Goal: Use online tool/utility: Utilize a website feature to perform a specific function

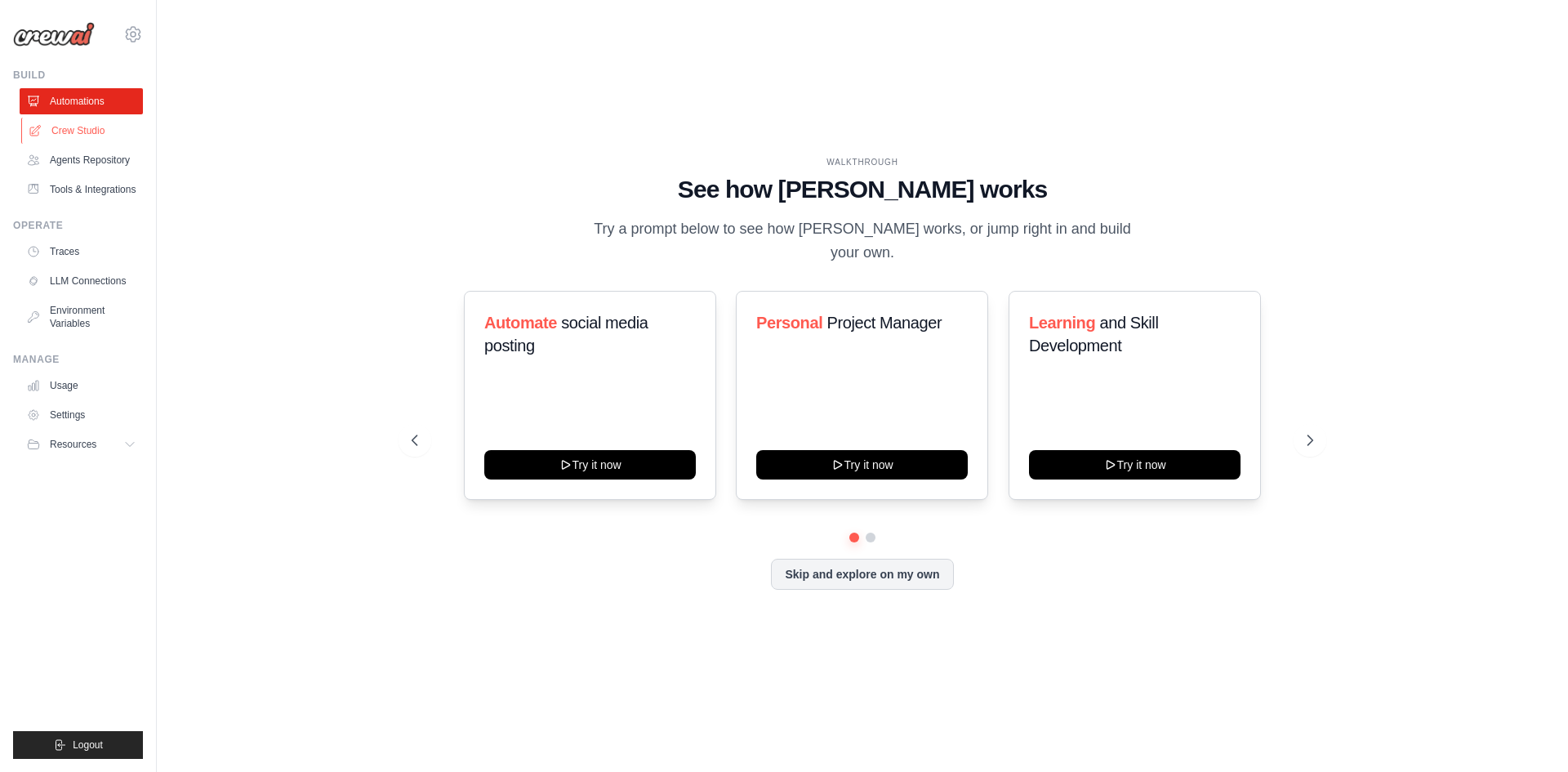
click at [86, 131] on link "Crew Studio" at bounding box center [83, 131] width 124 height 26
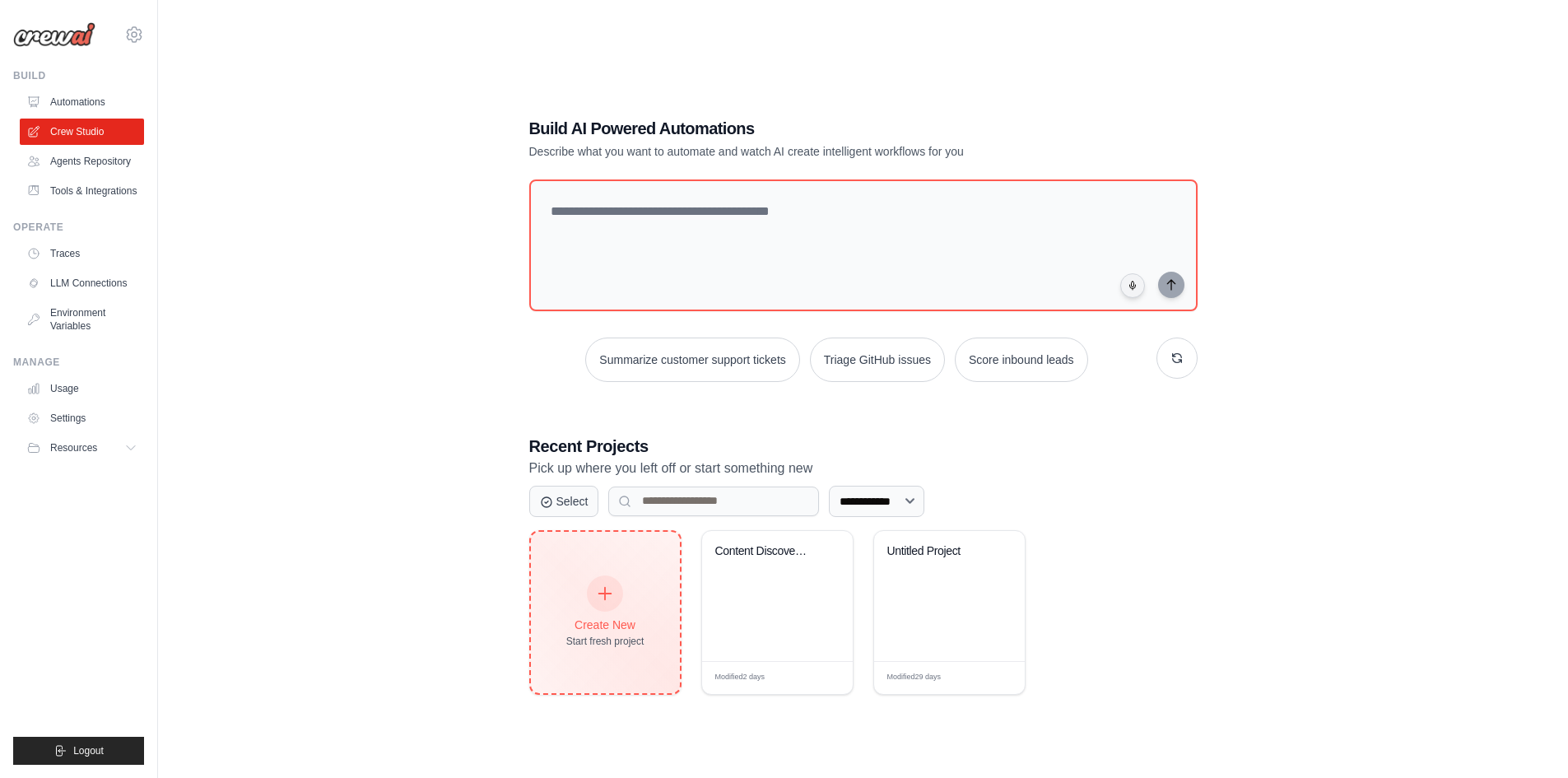
click at [600, 604] on div at bounding box center [604, 593] width 36 height 36
click at [602, 613] on div "Create New Start fresh project" at bounding box center [605, 612] width 78 height 71
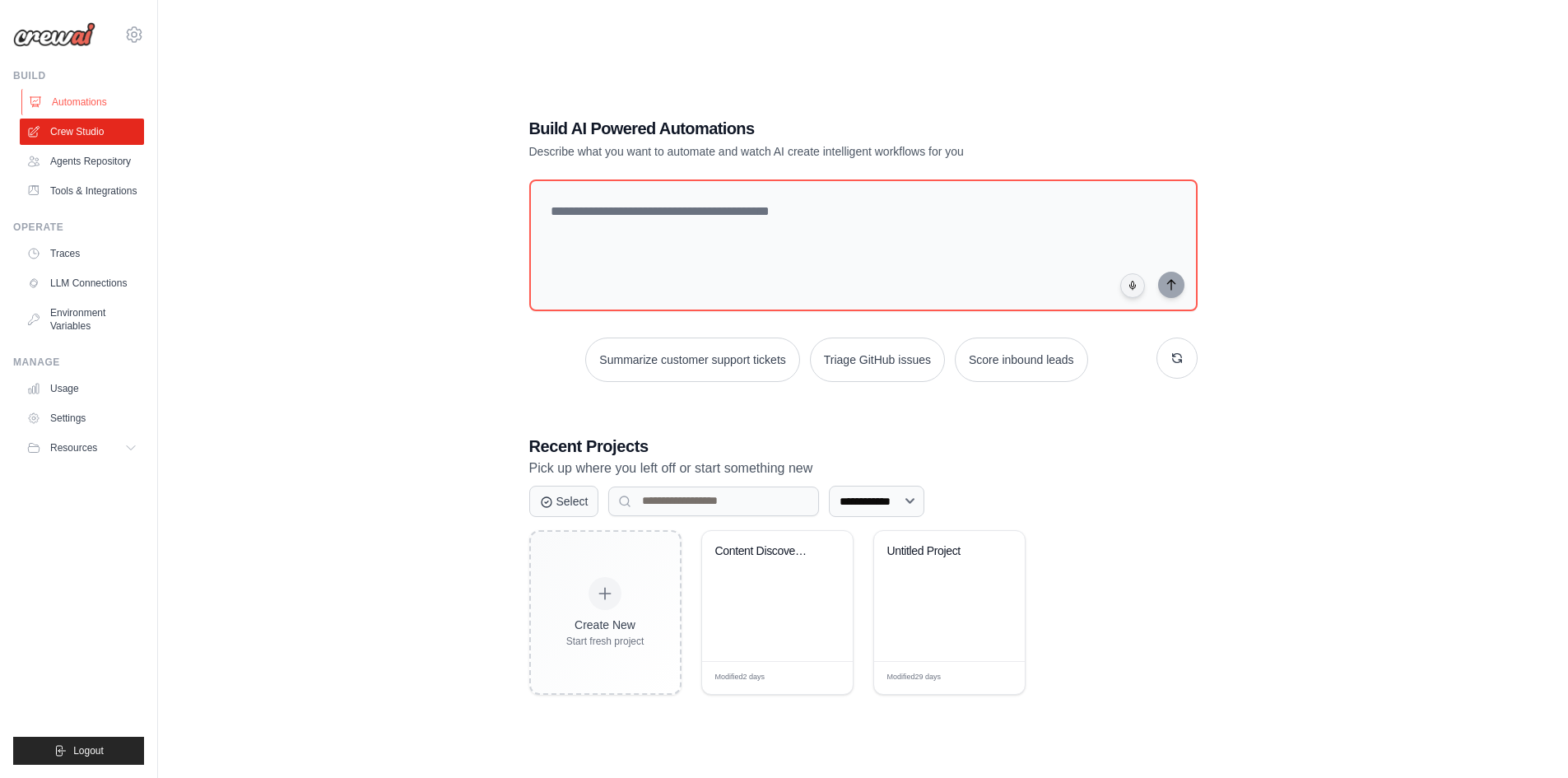
click at [78, 102] on link "Automations" at bounding box center [83, 102] width 125 height 26
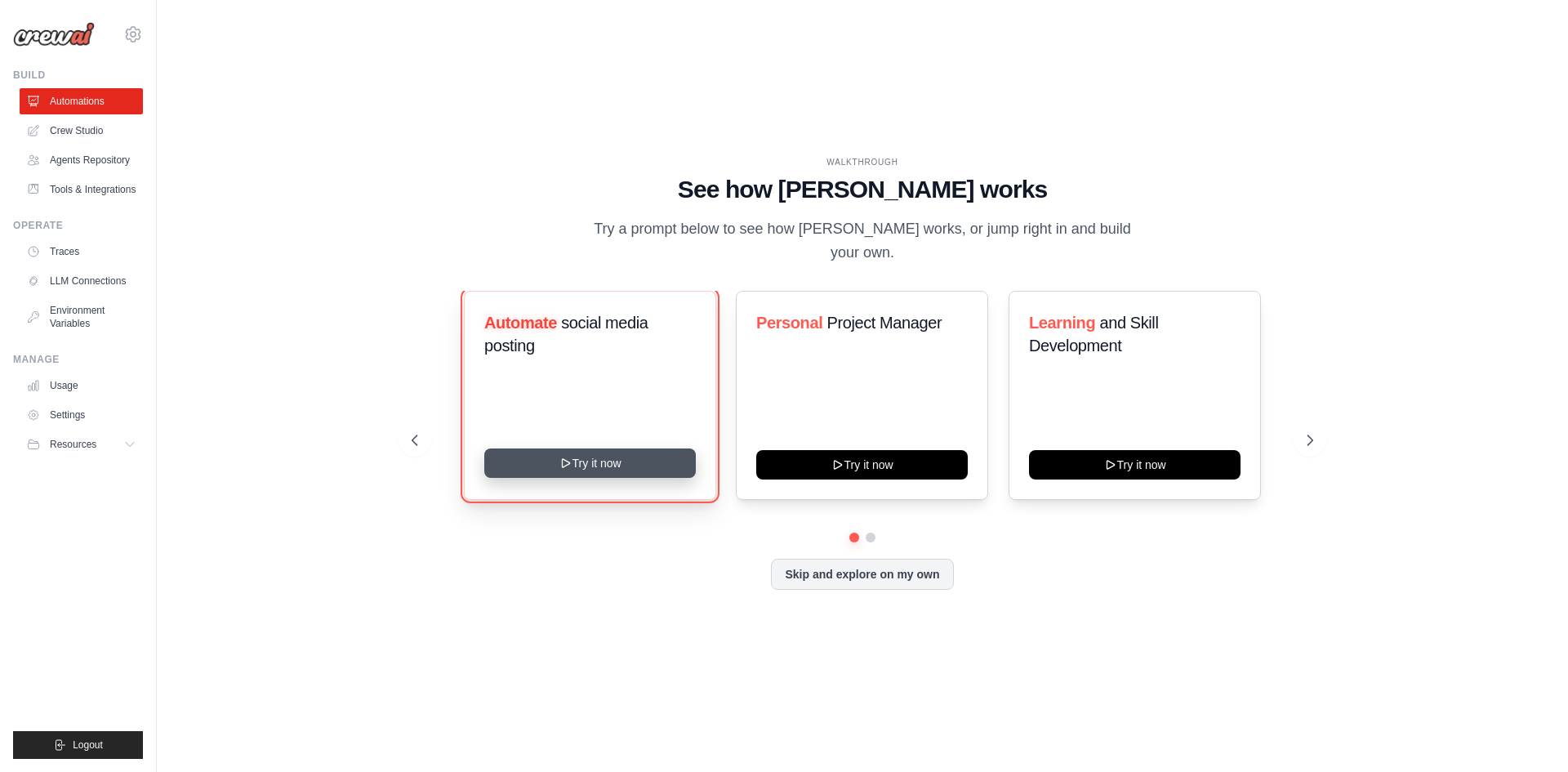
click at [602, 452] on button "Try it now" at bounding box center [589, 463] width 211 height 30
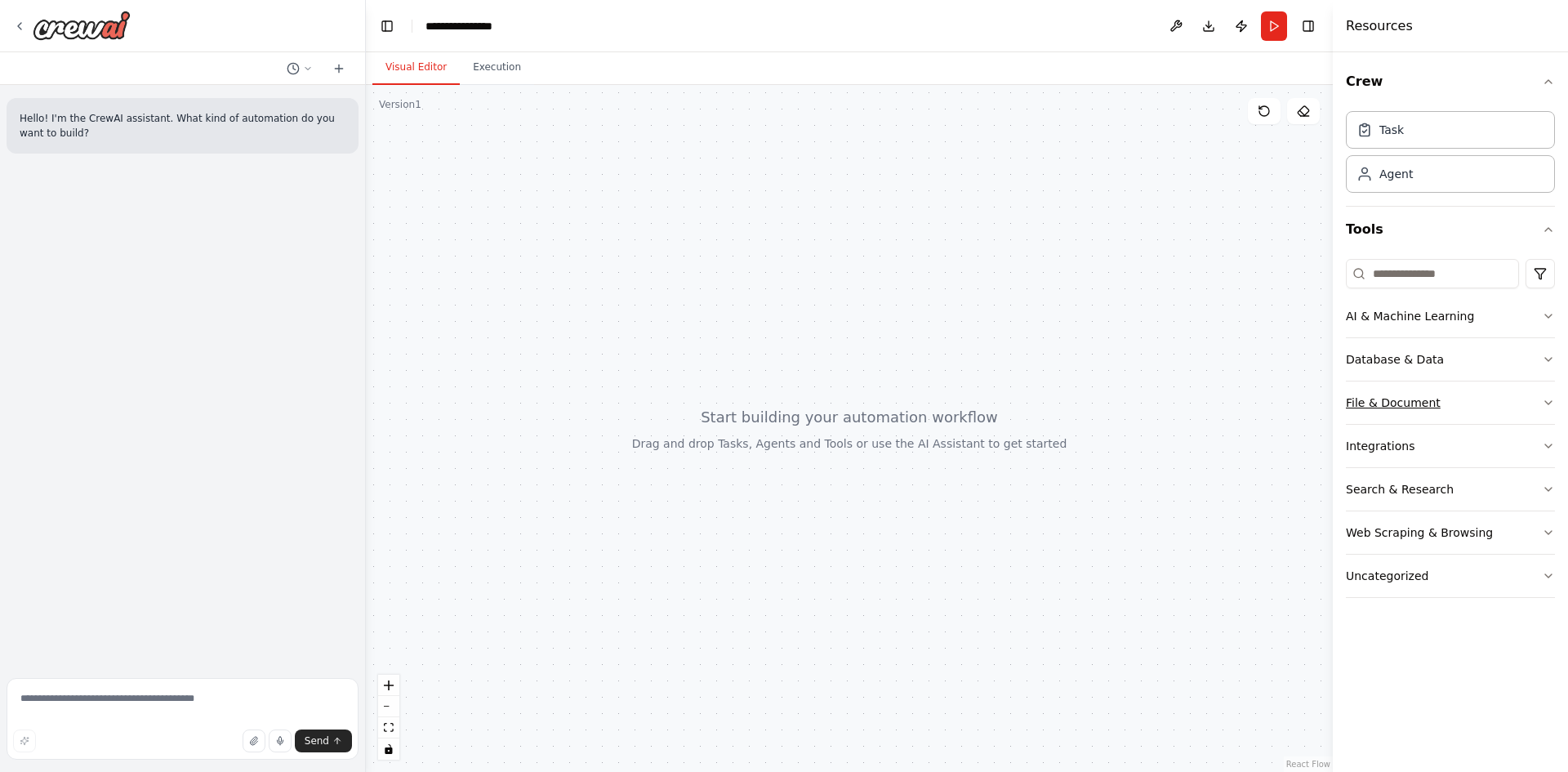
click at [1420, 403] on div "File & Document" at bounding box center [1392, 402] width 95 height 17
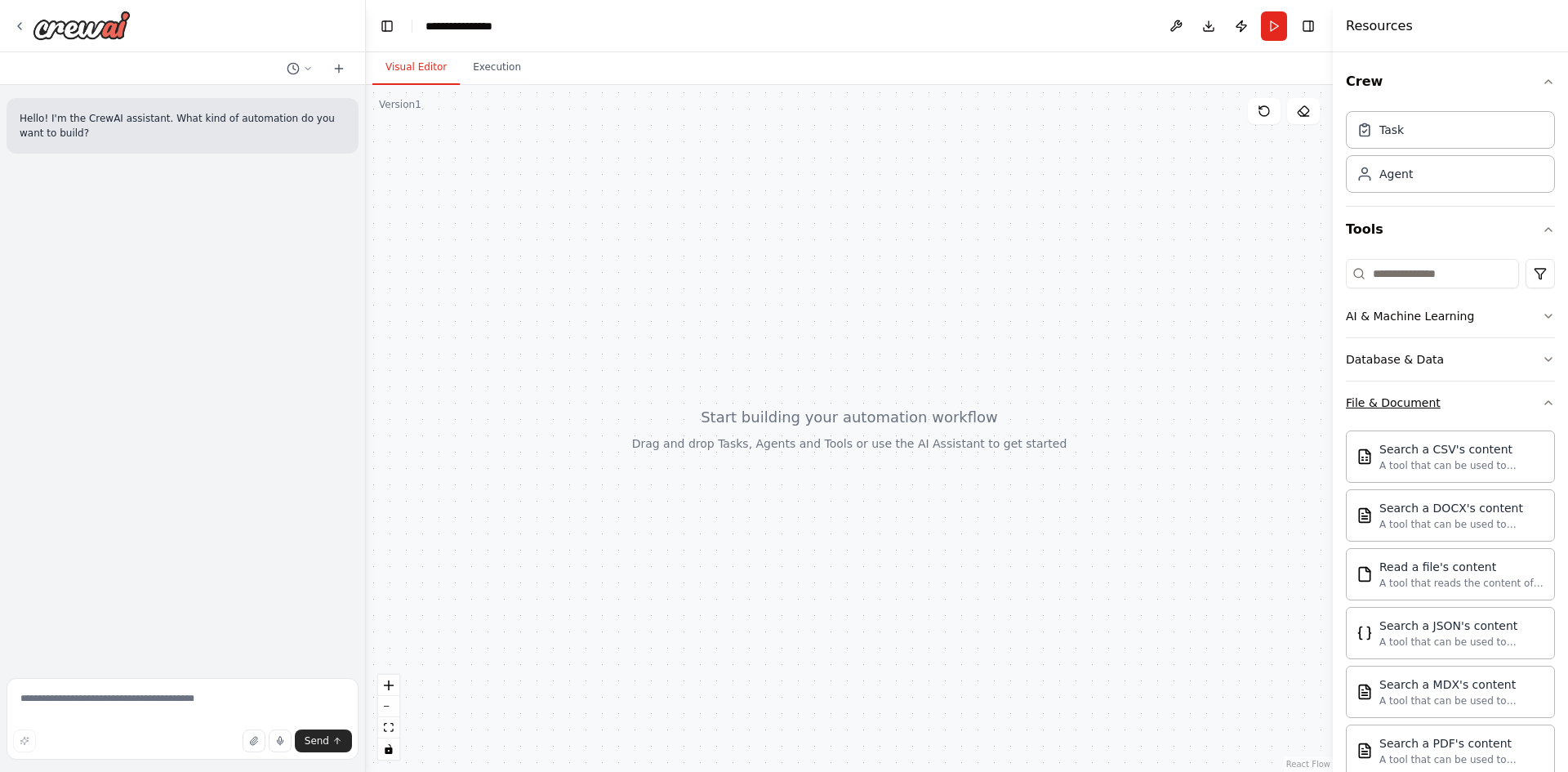
click at [1420, 403] on div "File & Document" at bounding box center [1392, 402] width 95 height 17
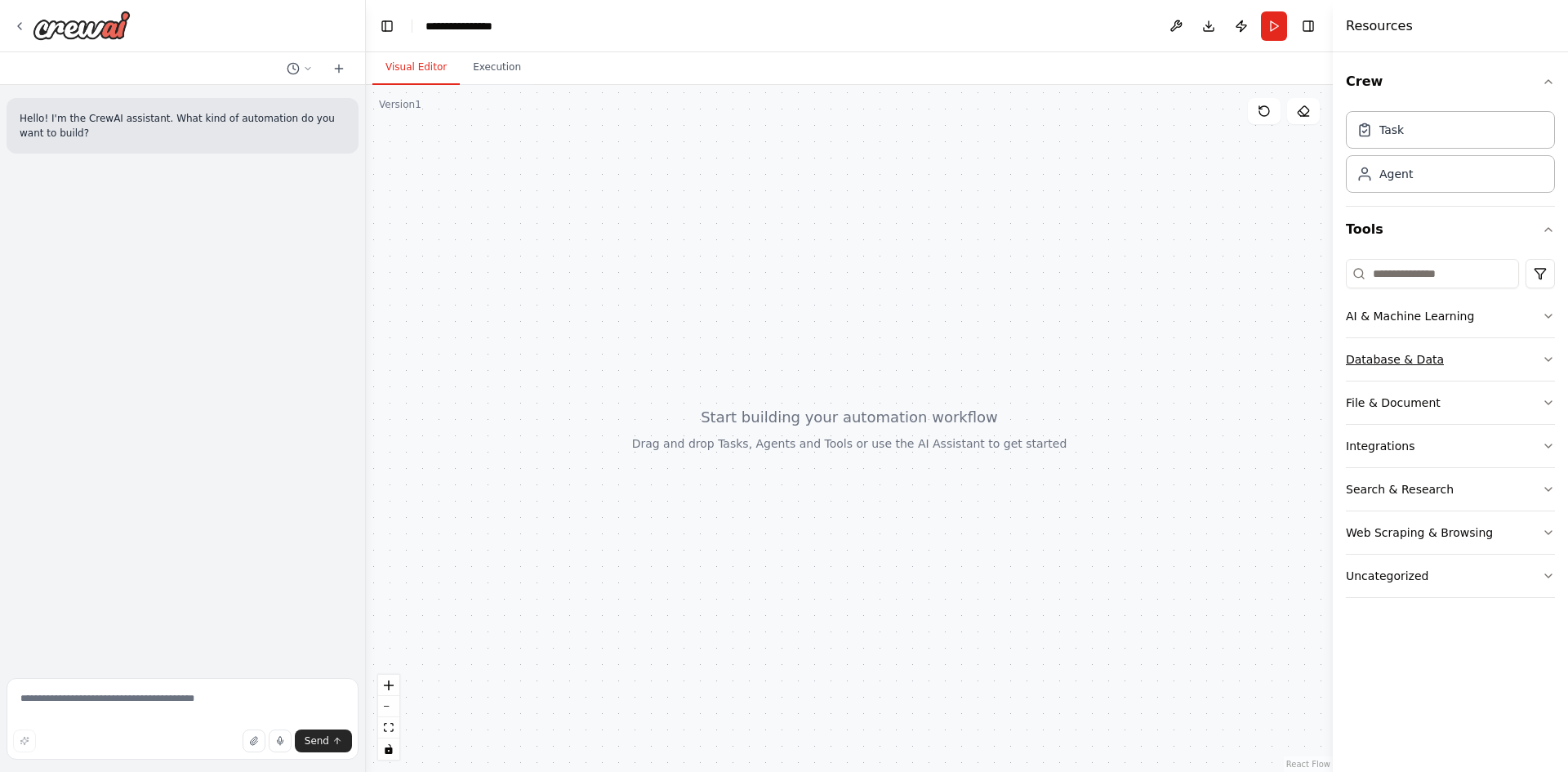
click at [1530, 357] on button "Database & Data" at bounding box center [1450, 359] width 209 height 43
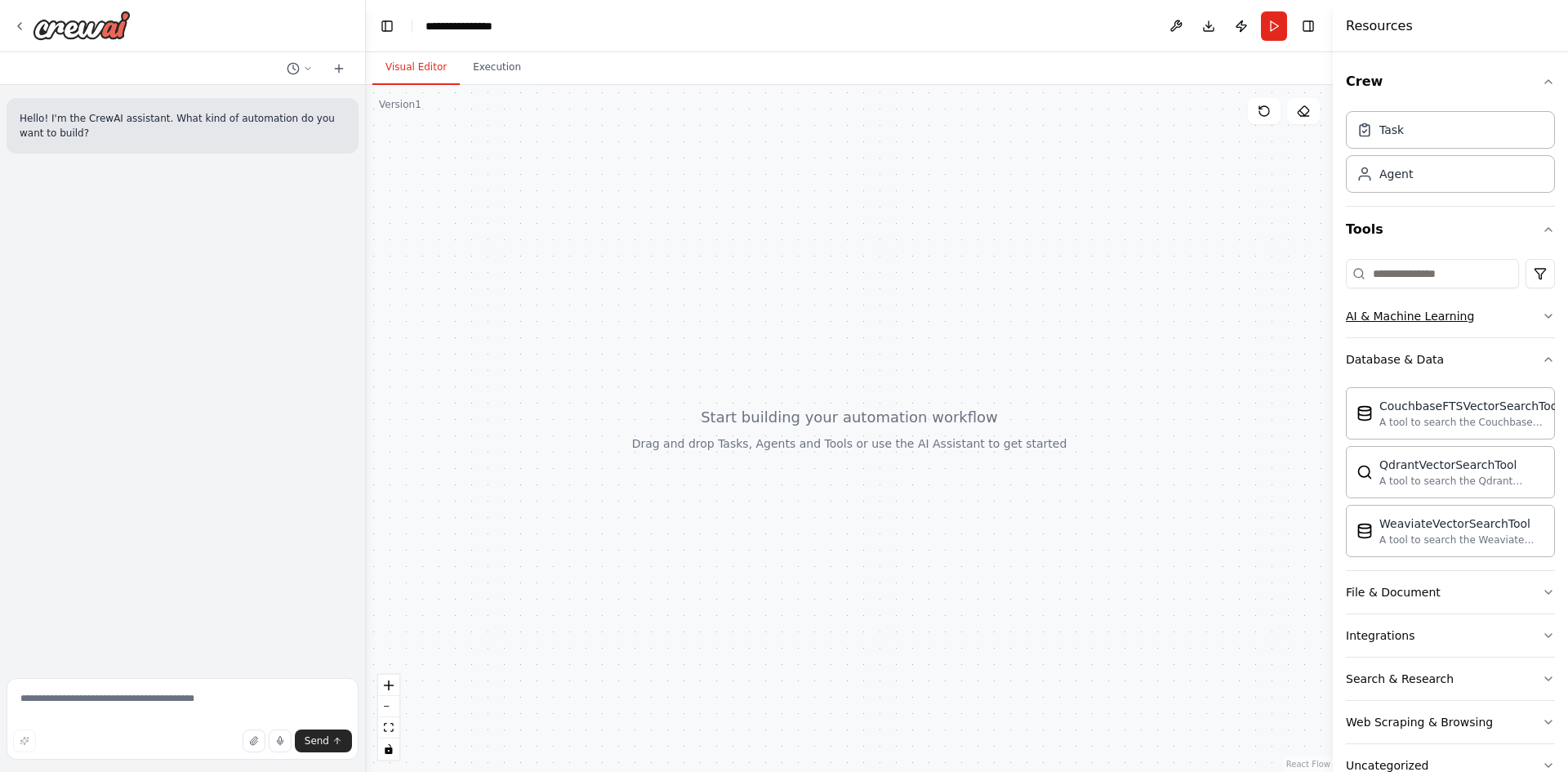
click at [1504, 326] on button "AI & Machine Learning" at bounding box center [1450, 316] width 209 height 43
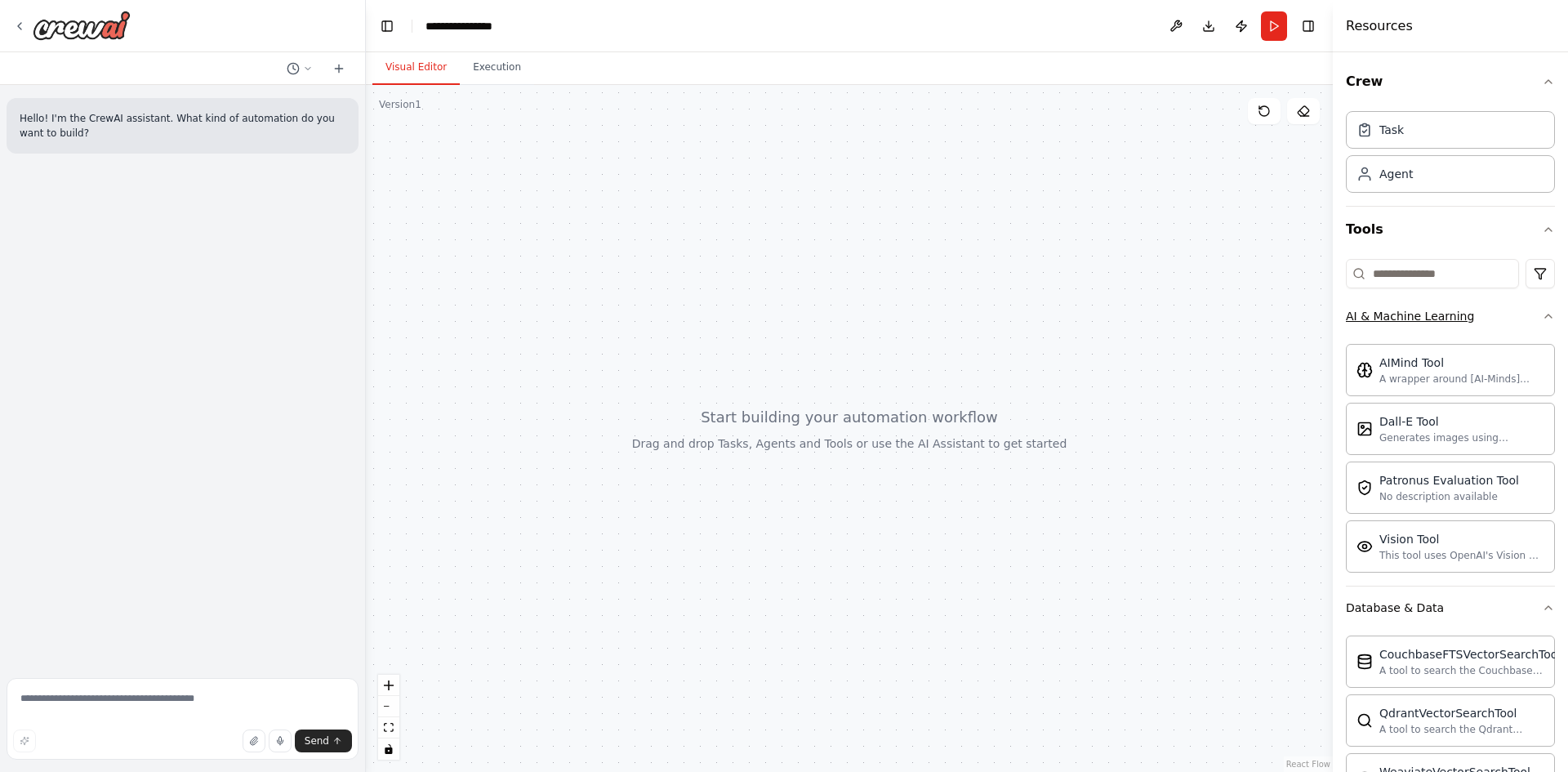
click at [1504, 326] on button "AI & Machine Learning" at bounding box center [1450, 316] width 209 height 43
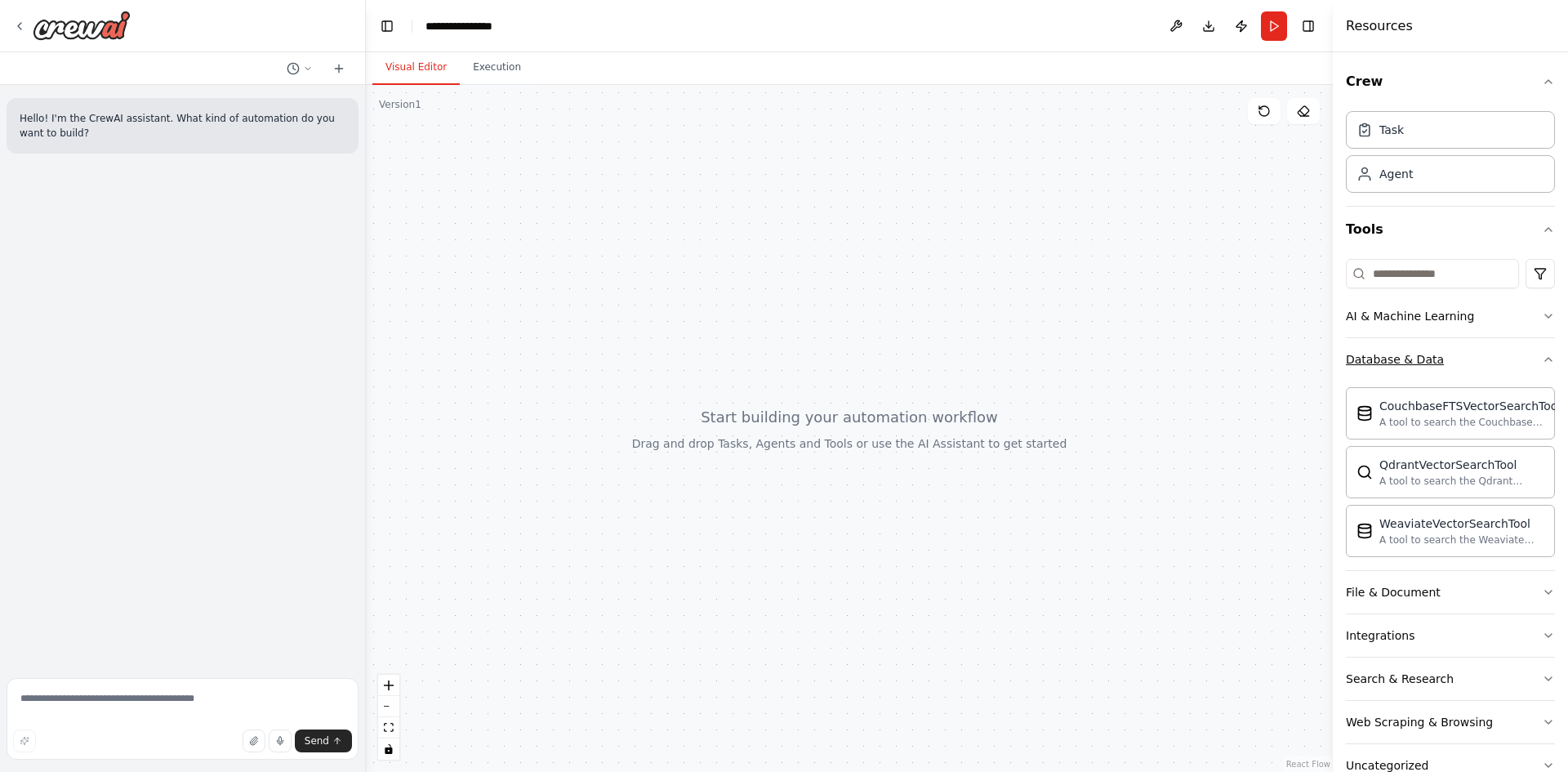
click at [1498, 355] on button "Database & Data" at bounding box center [1450, 359] width 209 height 43
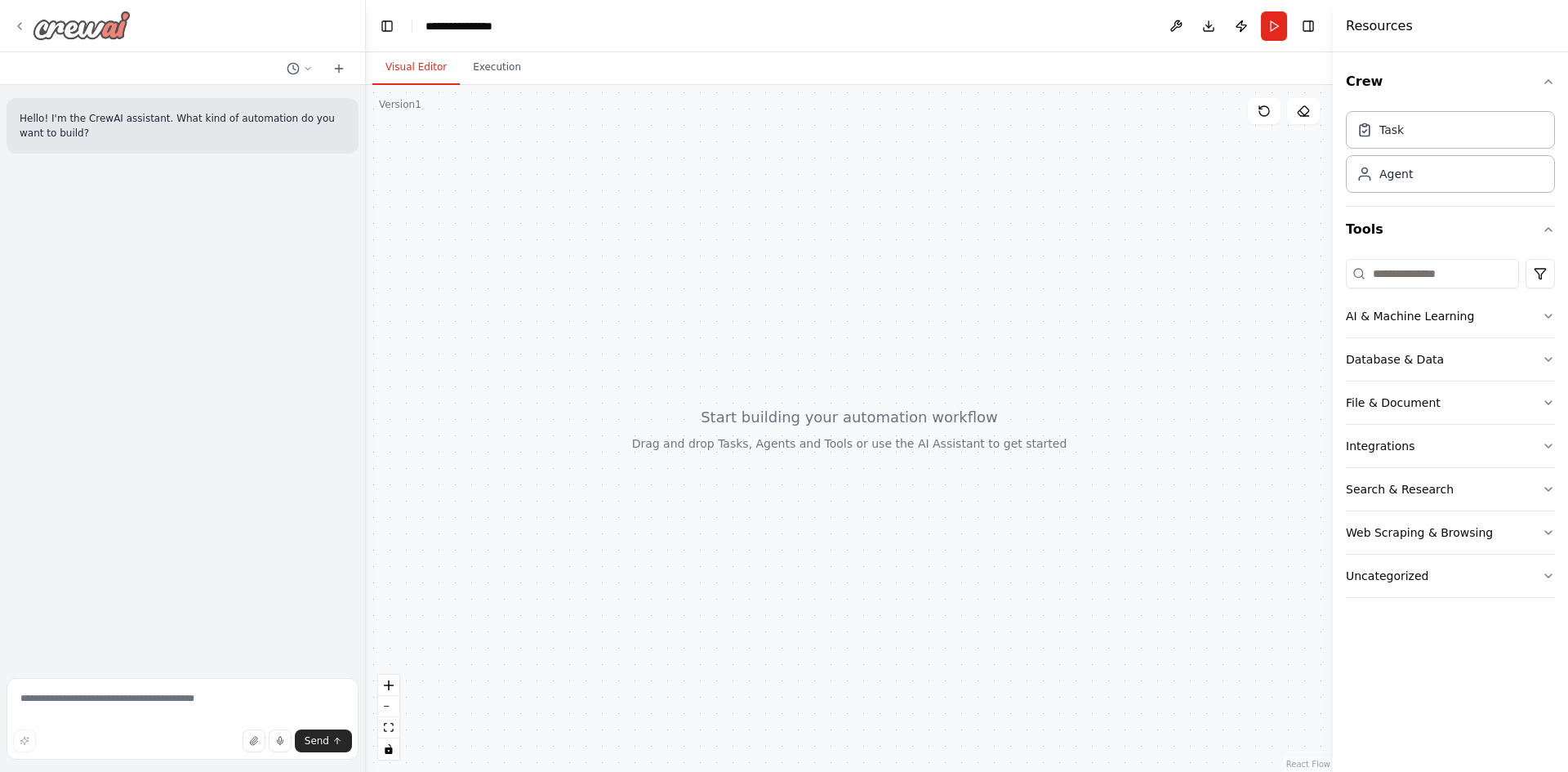
click at [25, 30] on icon at bounding box center [19, 26] width 13 height 13
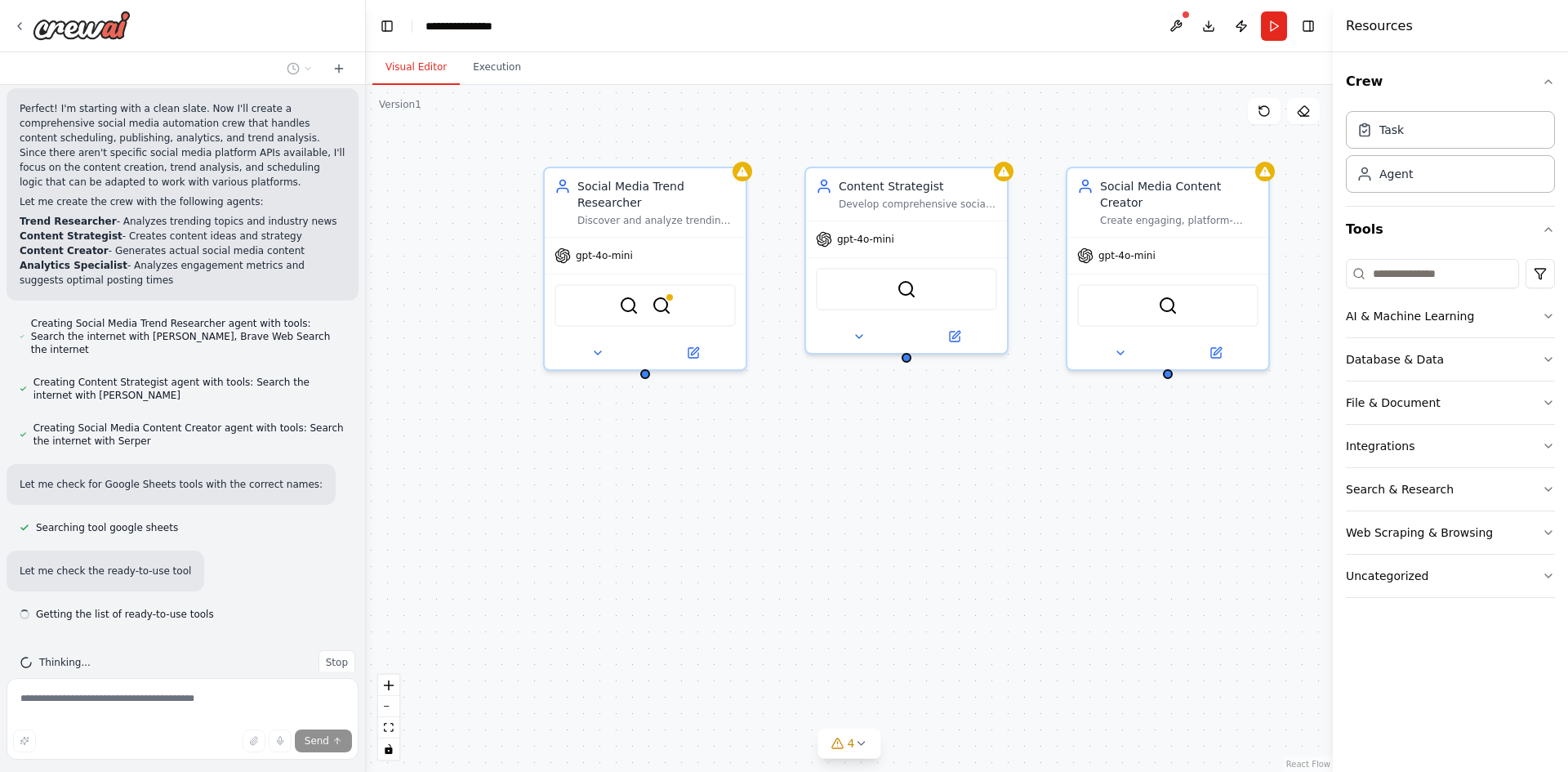
scroll to position [852, 0]
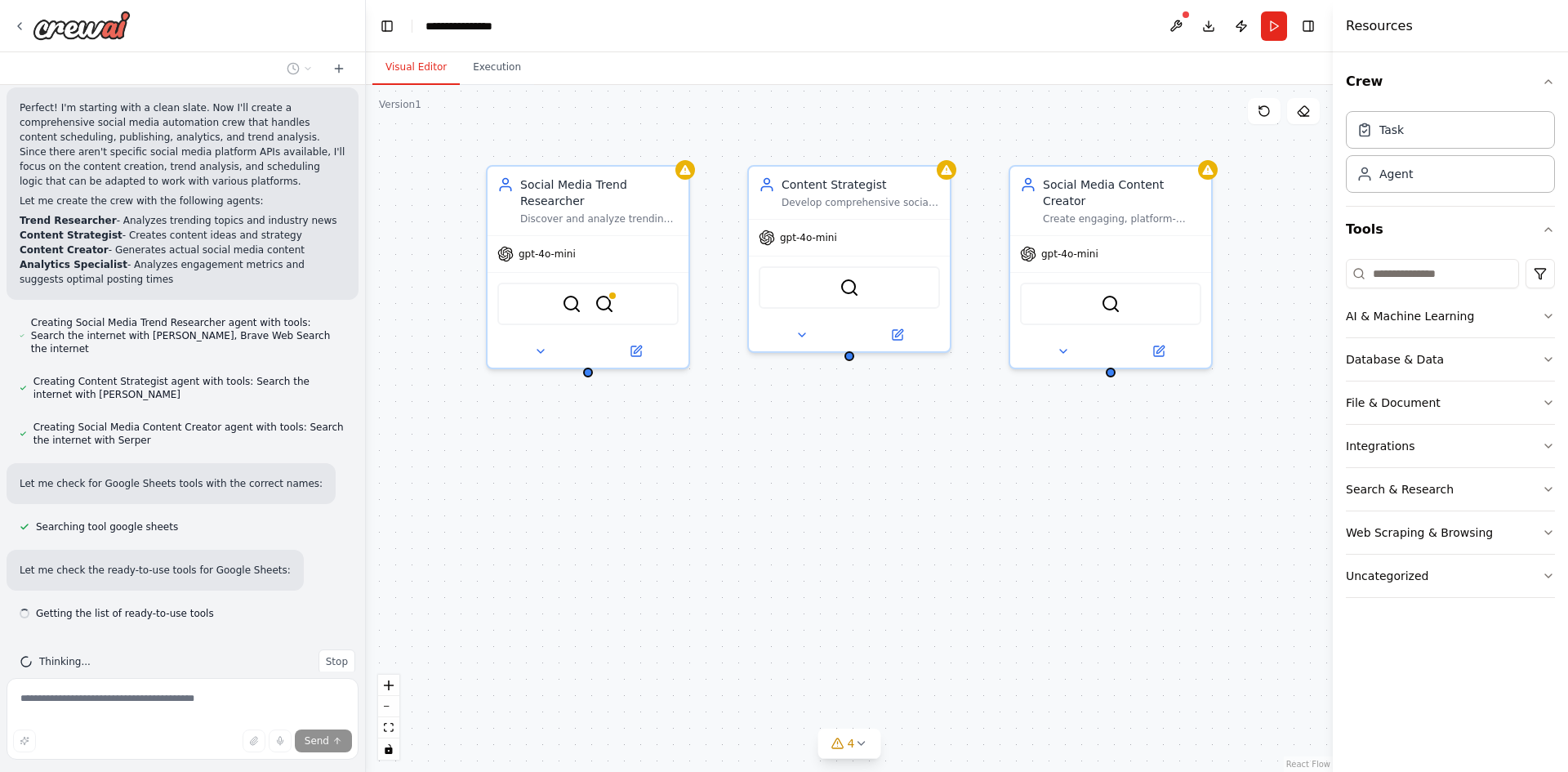
drag, startPoint x: 982, startPoint y: 546, endPoint x: 775, endPoint y: 544, distance: 207.0
click at [775, 544] on div "Social Media Trend Researcher Discover and analyze trending topics, hashtags, a…" at bounding box center [848, 428] width 967 height 687
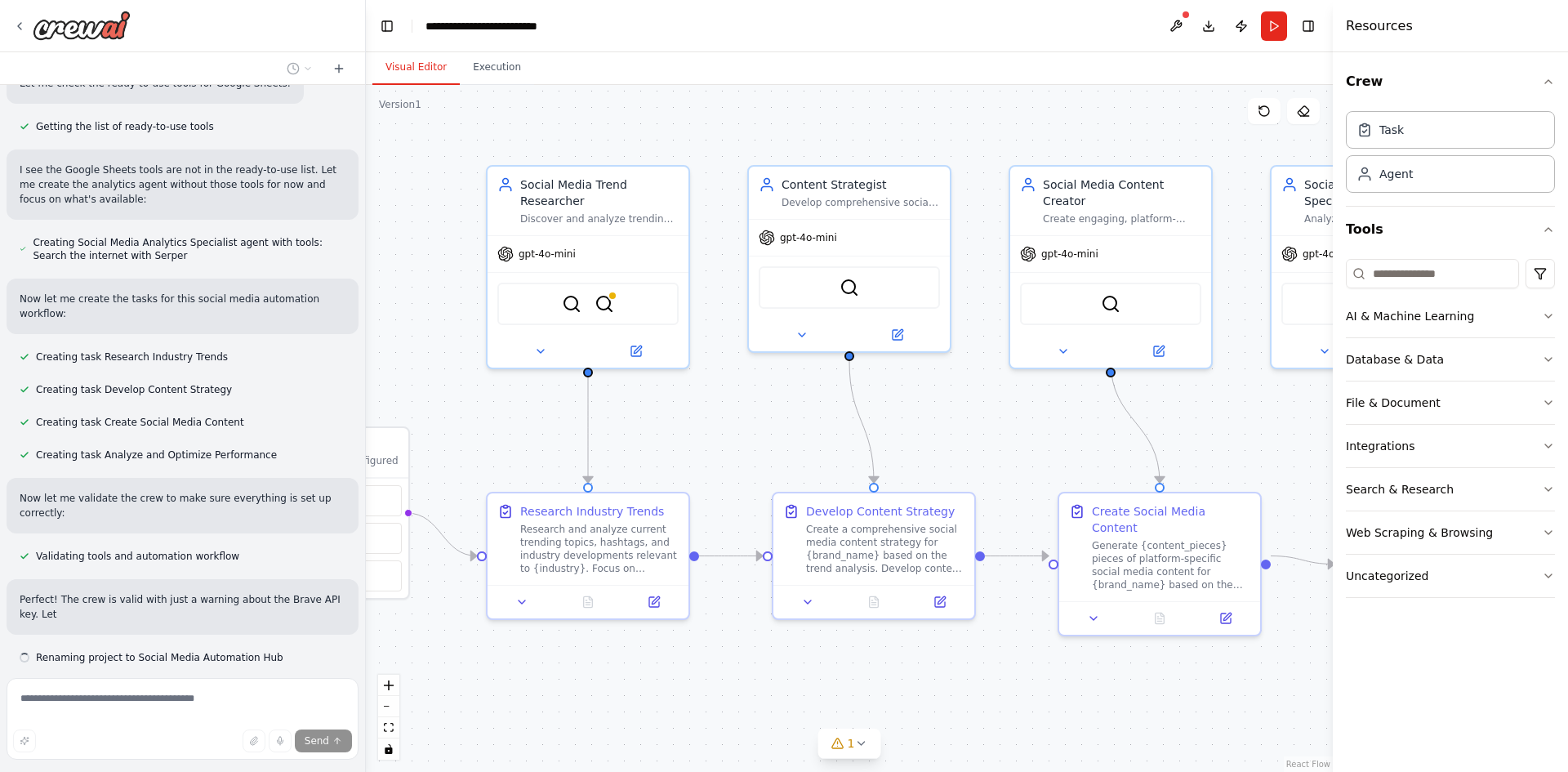
scroll to position [1353, 0]
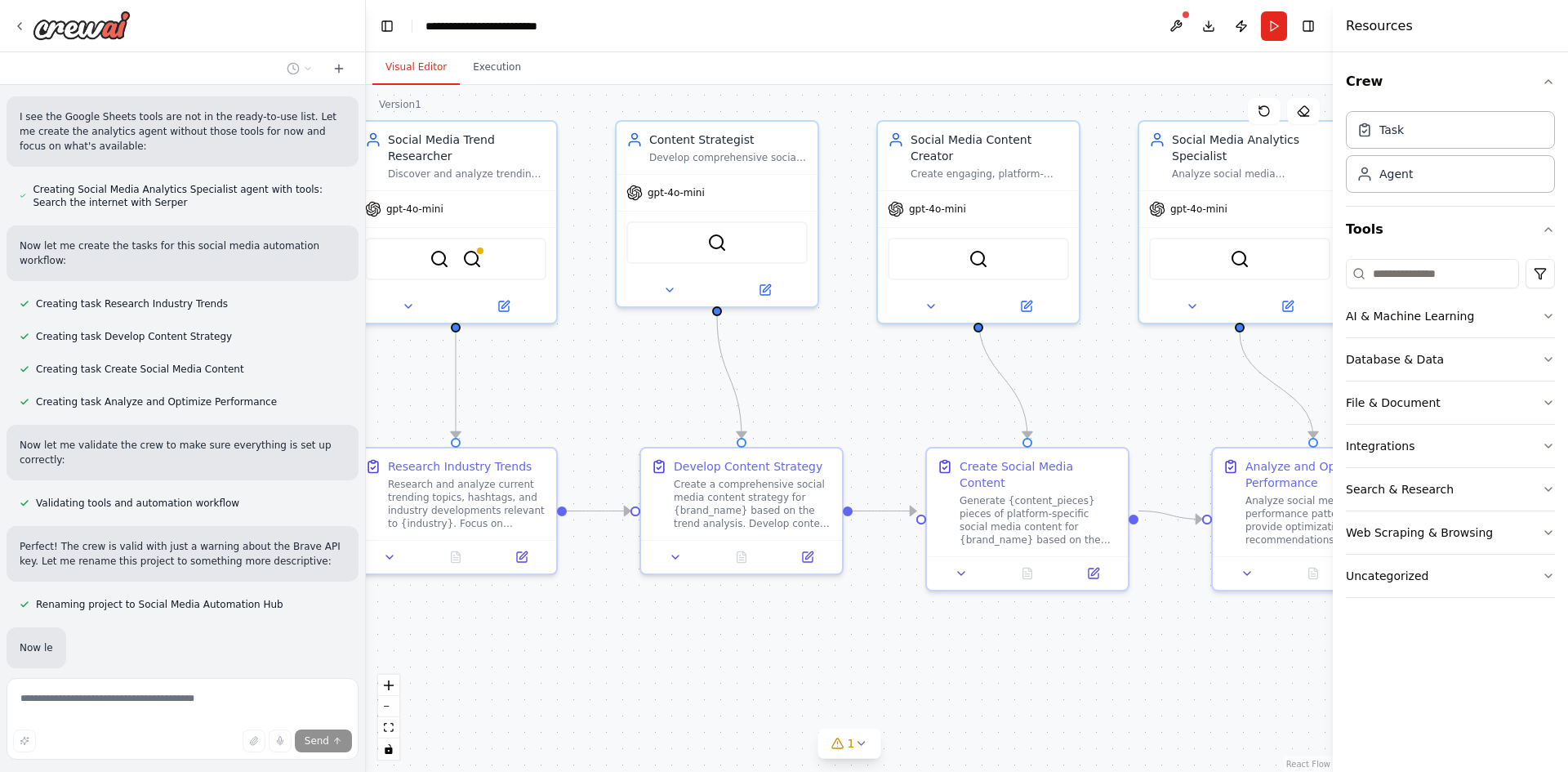
click at [1002, 607] on div "Create a crew that schedules and publishes social media content across multiple…" at bounding box center [784, 386] width 1568 height 772
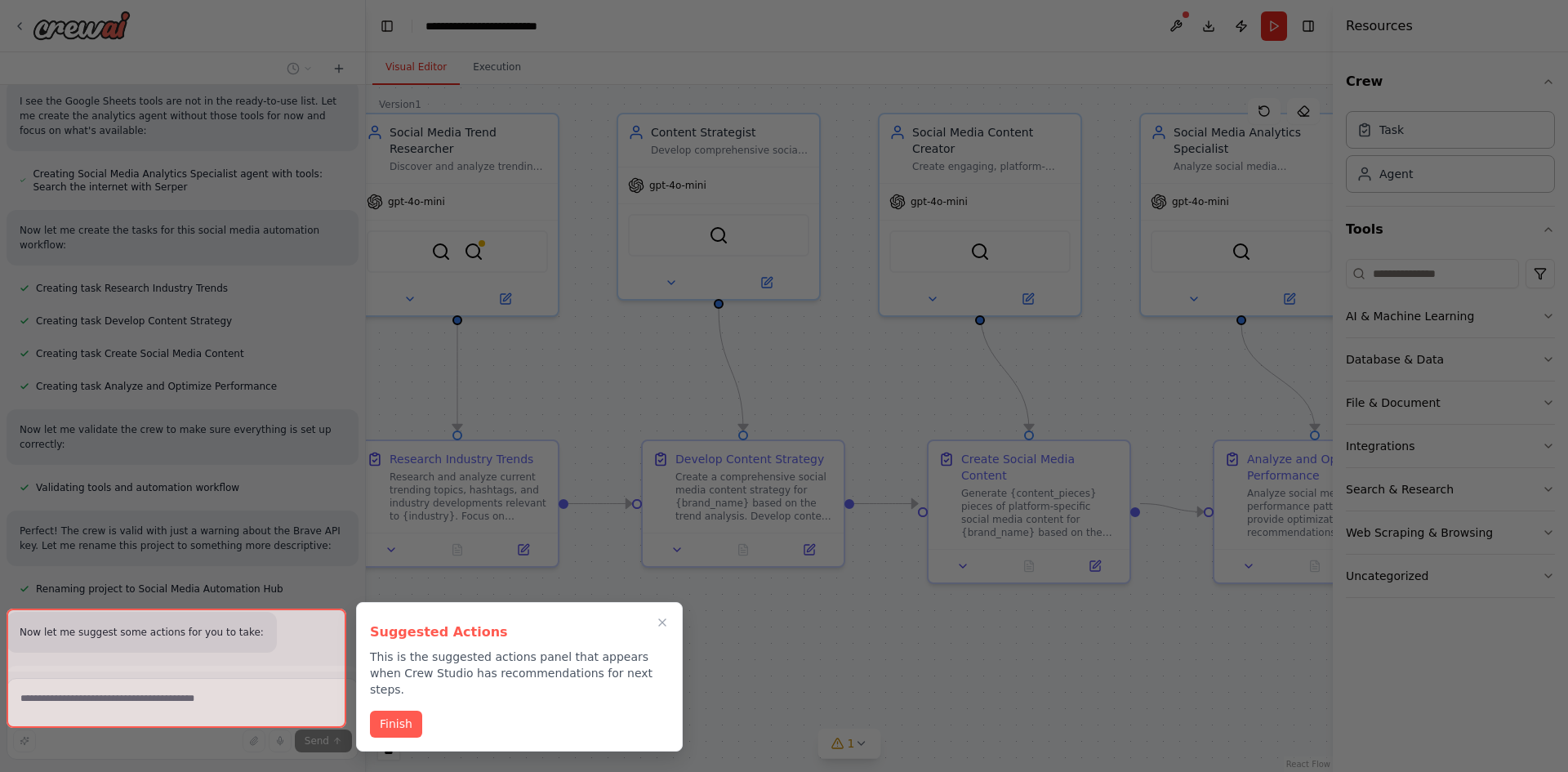
click at [928, 616] on div at bounding box center [784, 386] width 1568 height 772
click at [405, 709] on button "Finish" at bounding box center [396, 722] width 52 height 27
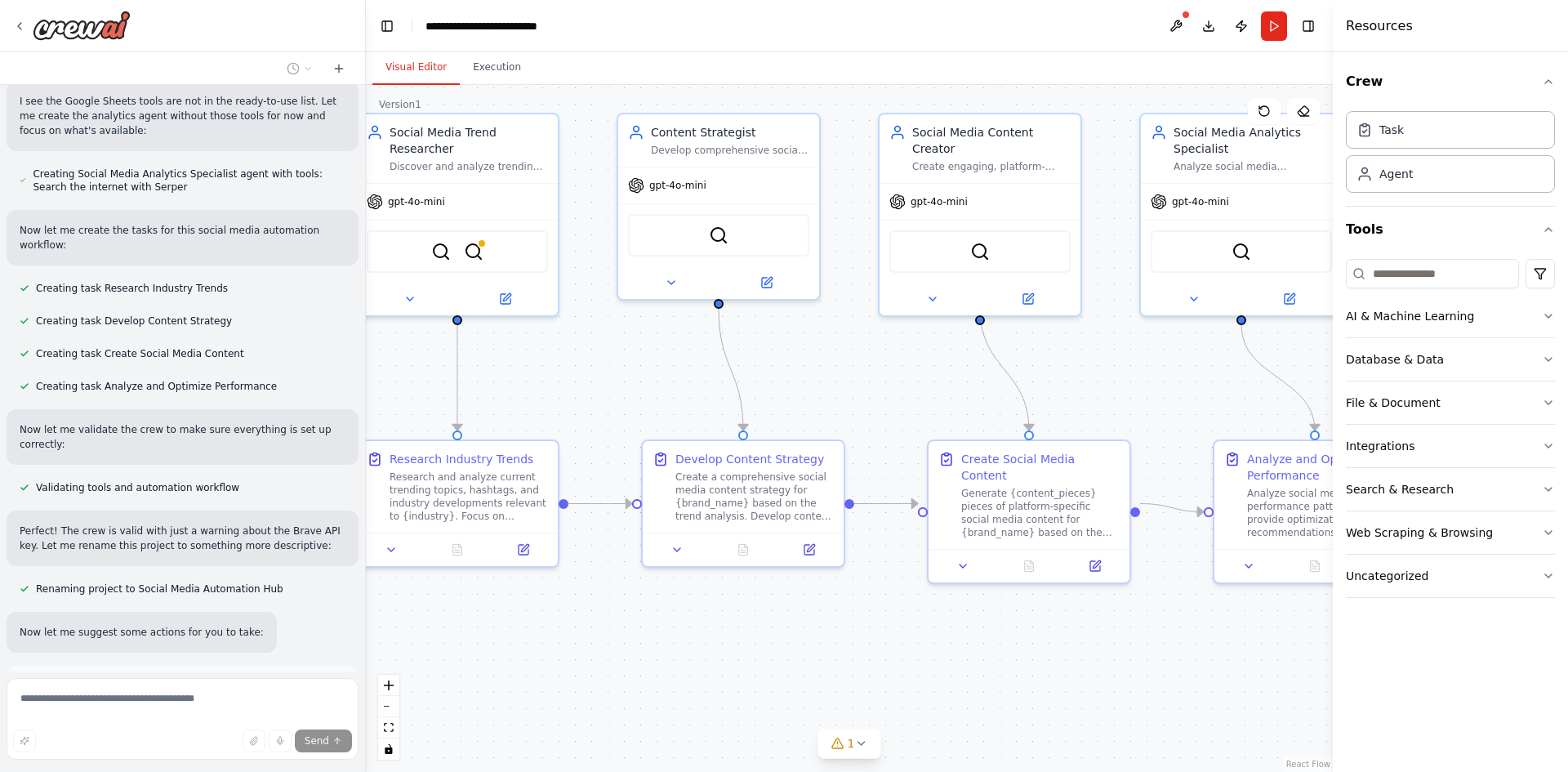
scroll to position [1540, 0]
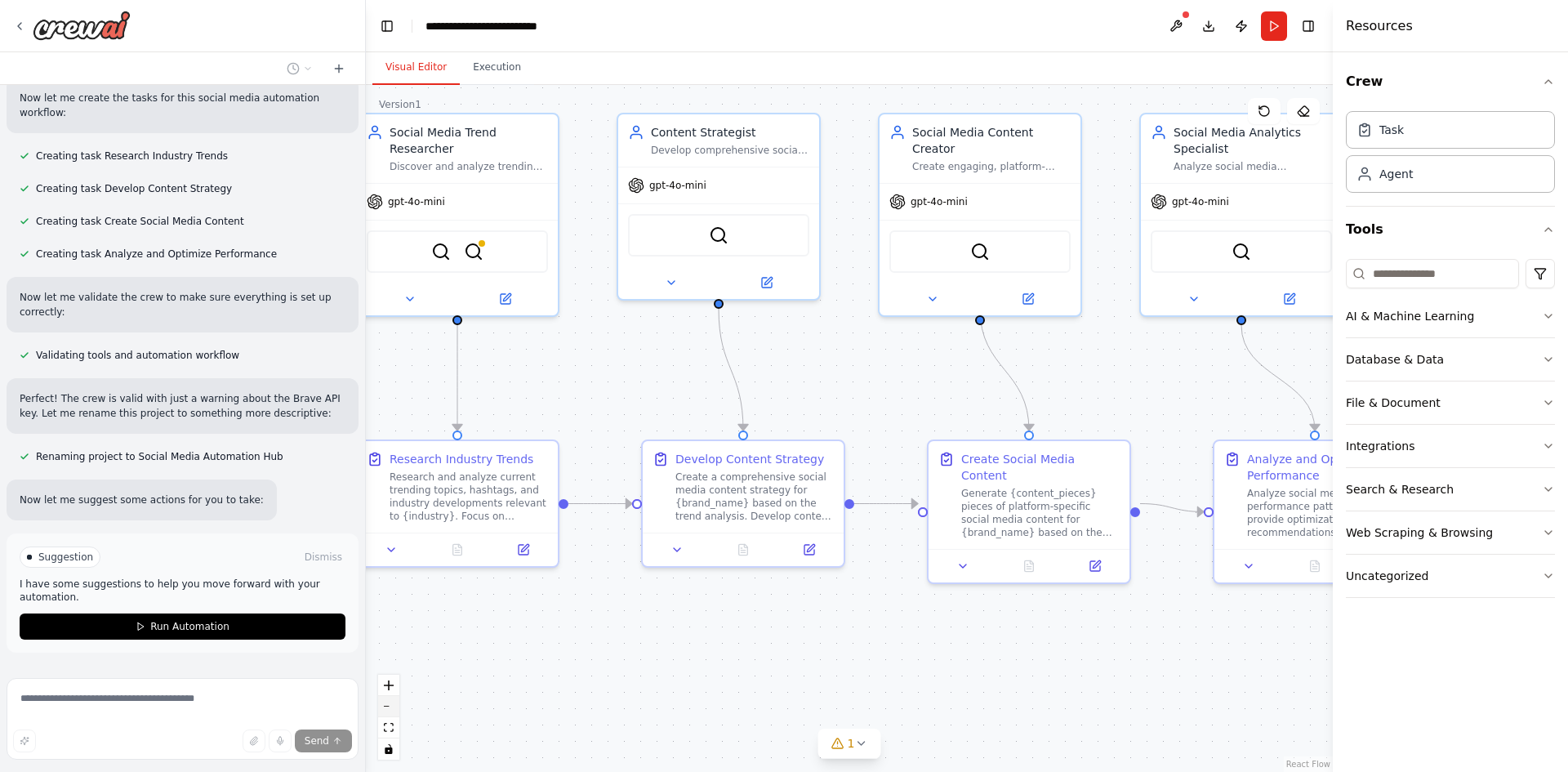
click at [391, 707] on icon "zoom out" at bounding box center [388, 707] width 10 height 2
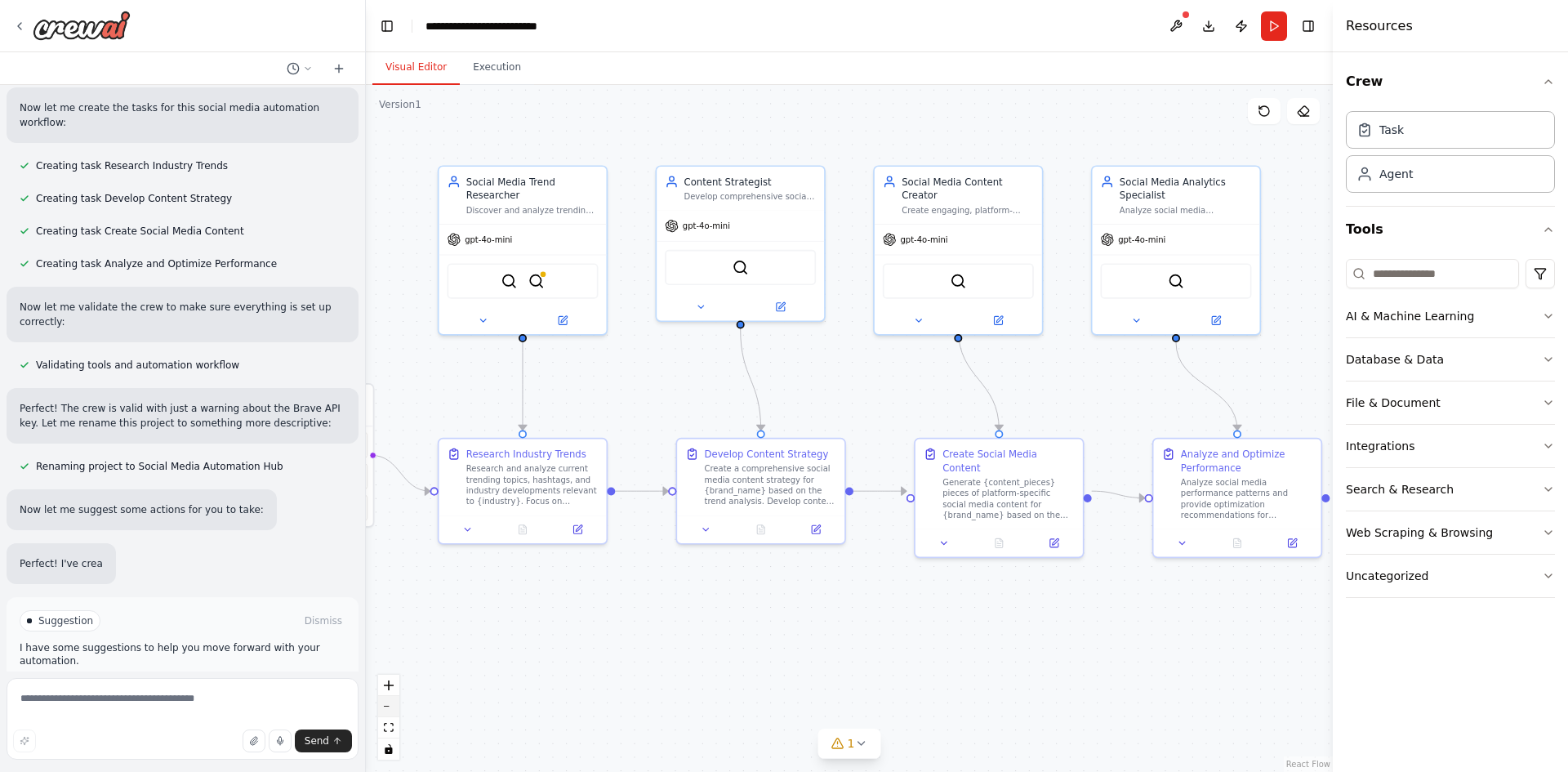
click at [391, 707] on icon "zoom out" at bounding box center [388, 707] width 10 height 2
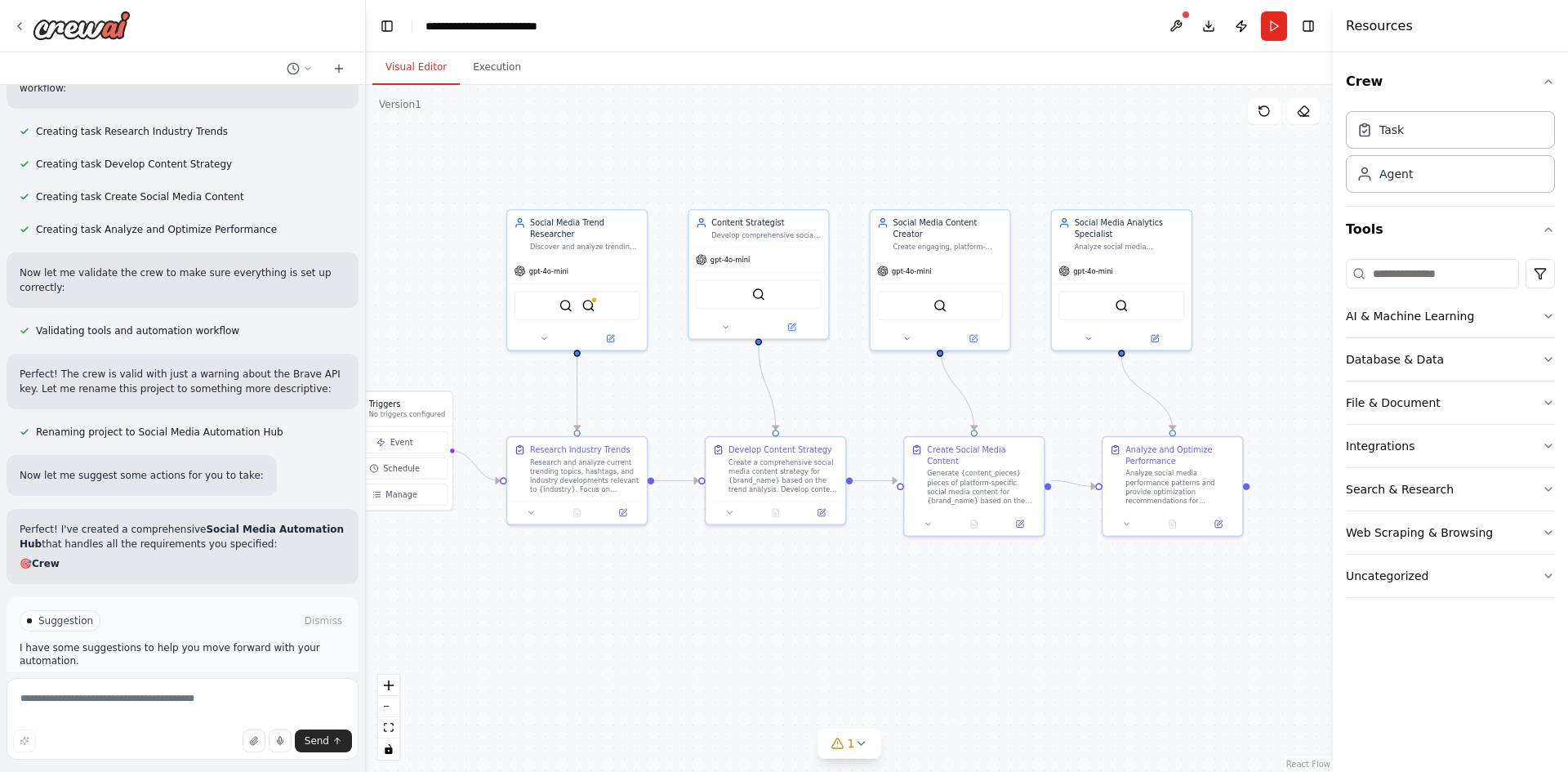
click at [859, 661] on div ".deletable-edge-delete-btn { width: 20px; height: 20px; border: 0px solid #ffff…" at bounding box center [848, 428] width 967 height 687
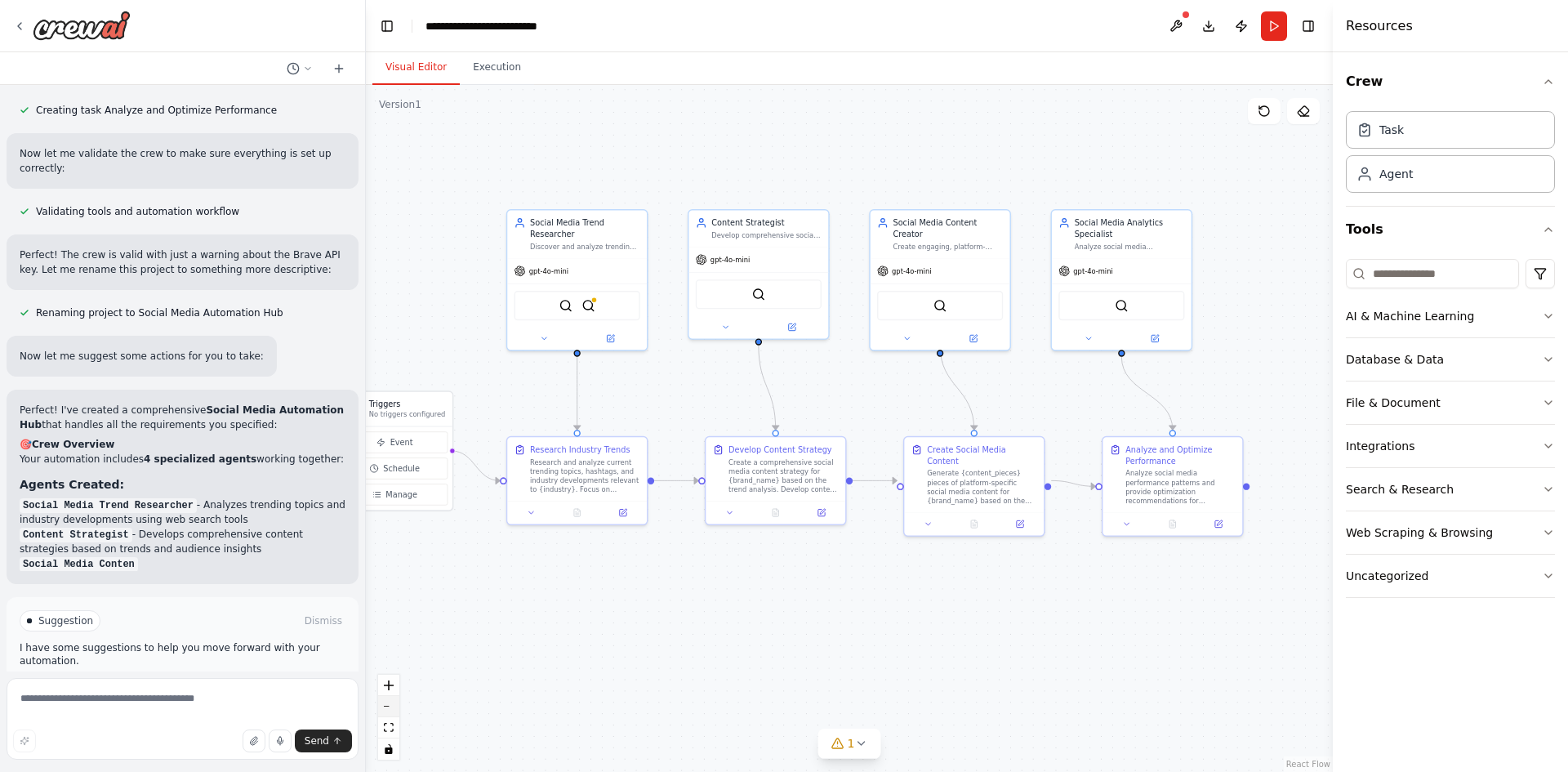
click at [390, 707] on icon "zoom out" at bounding box center [388, 707] width 10 height 2
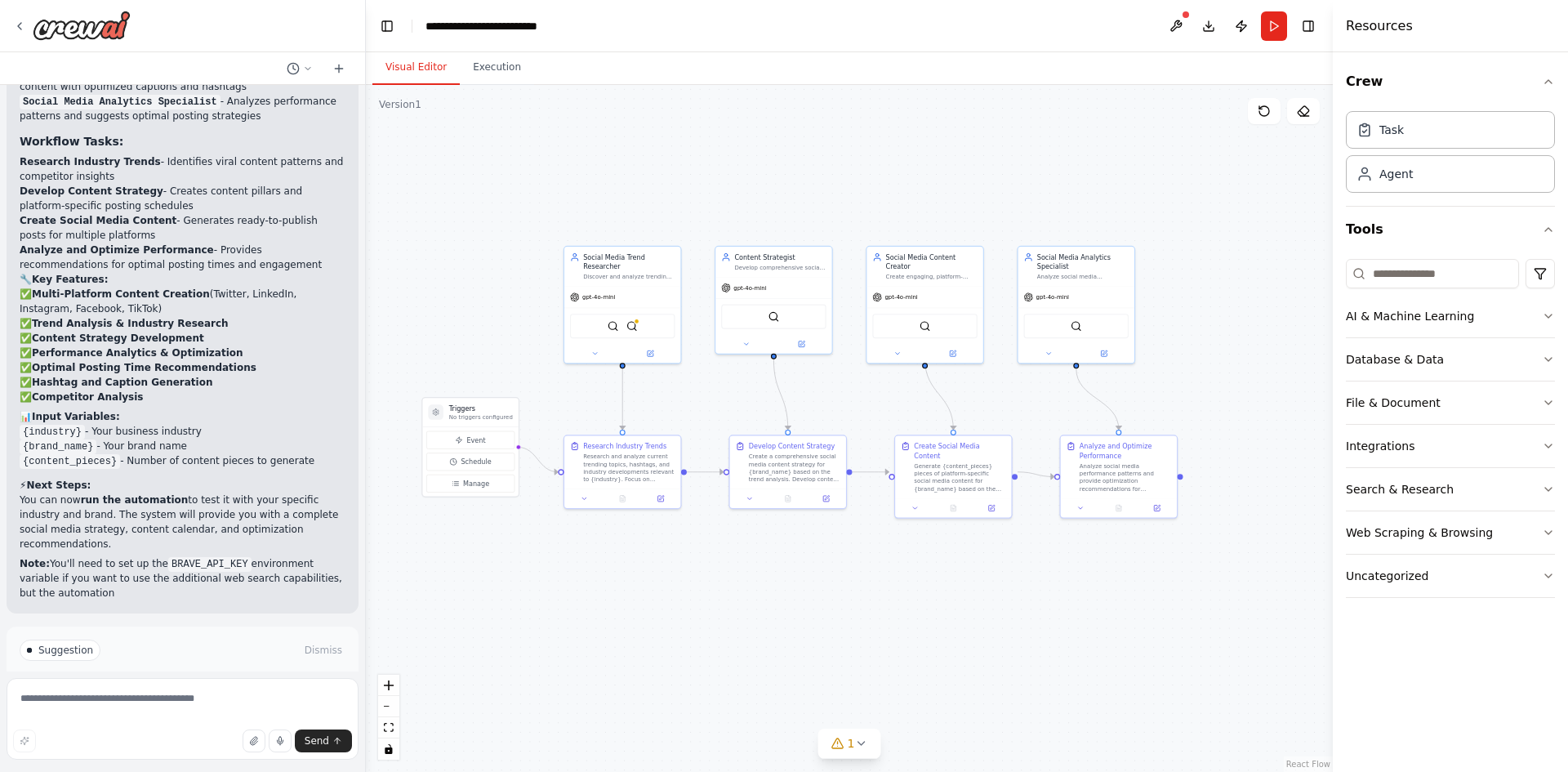
scroll to position [2190, 0]
